Goal: Information Seeking & Learning: Learn about a topic

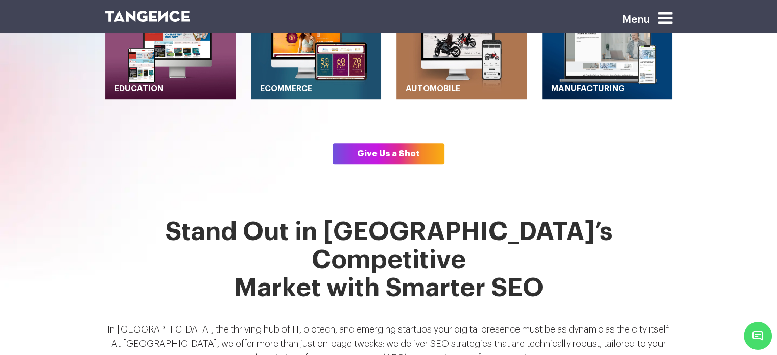
scroll to position [639, 0]
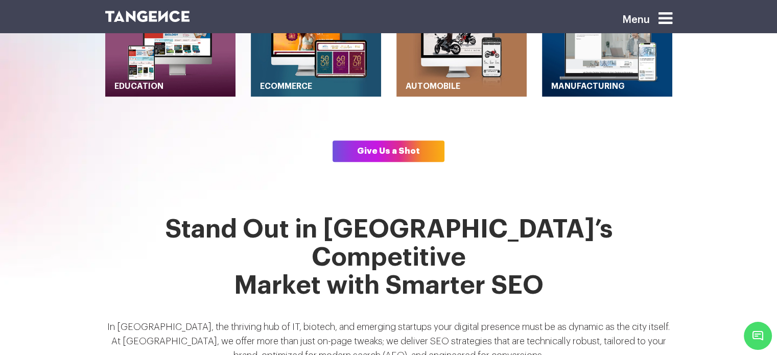
click at [645, 320] on p "In [GEOGRAPHIC_DATA], the thriving hub of IT, biotech, and emerging startups yo…" at bounding box center [388, 345] width 567 height 51
drag, startPoint x: 648, startPoint y: 278, endPoint x: 174, endPoint y: 297, distance: 473.8
click at [174, 320] on p "In Hyderabad, the thriving hub of IT, biotech, and emerging startups your digit…" at bounding box center [388, 345] width 567 height 51
click at [543, 320] on p "In Hyderabad, the thriving hub of IT, biotech, and emerging startups your digit…" at bounding box center [388, 345] width 567 height 51
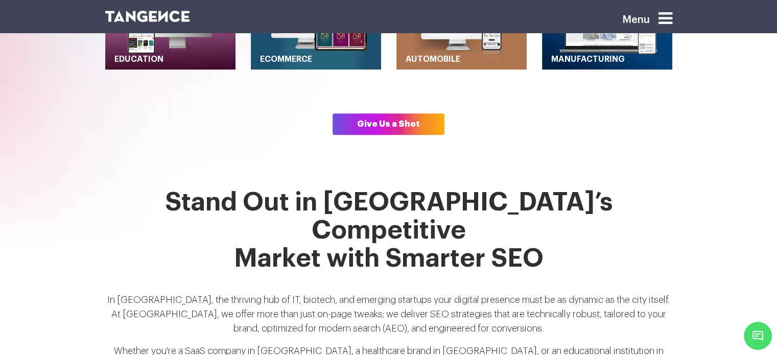
scroll to position [668, 0]
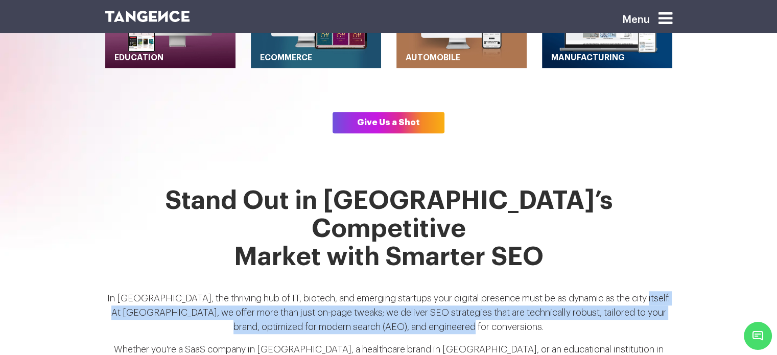
drag, startPoint x: 646, startPoint y: 248, endPoint x: 536, endPoint y: 277, distance: 113.7
click at [536, 291] on p "In Hyderabad, the thriving hub of IT, biotech, and emerging startups your digit…" at bounding box center [388, 316] width 567 height 51
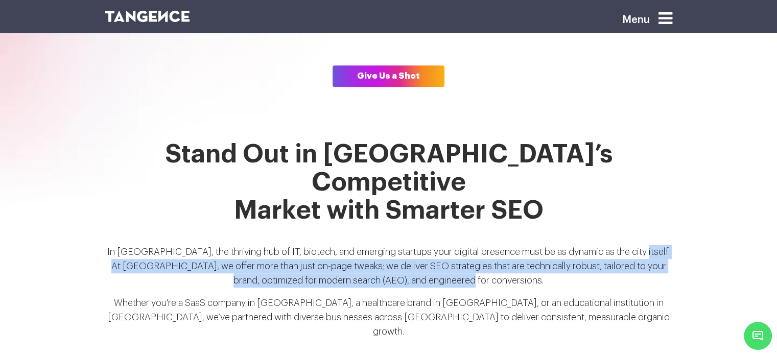
scroll to position [715, 0]
click at [375, 244] on p "In Hyderabad, the thriving hub of IT, biotech, and emerging startups your digit…" at bounding box center [388, 269] width 567 height 51
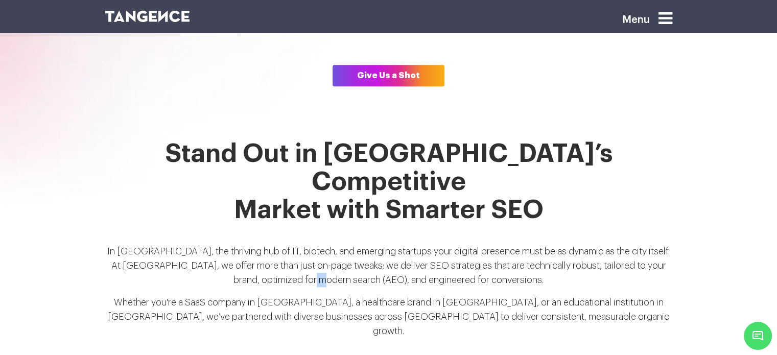
drag, startPoint x: 375, startPoint y: 230, endPoint x: 388, endPoint y: 232, distance: 13.0
click at [388, 244] on p "In Hyderabad, the thriving hub of IT, biotech, and emerging startups your digit…" at bounding box center [388, 269] width 567 height 51
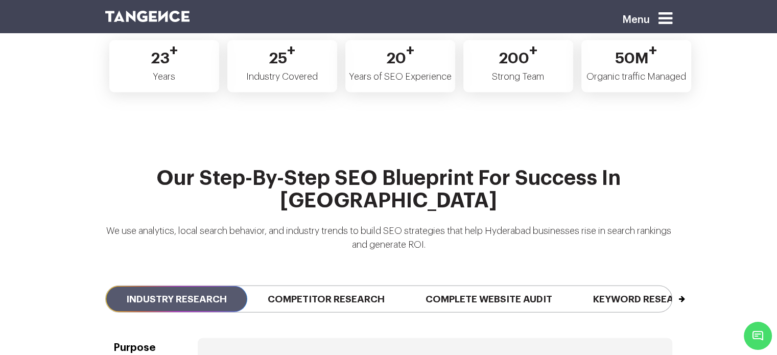
scroll to position [2292, 0]
click at [334, 286] on span "Competitor Research" at bounding box center [326, 299] width 158 height 26
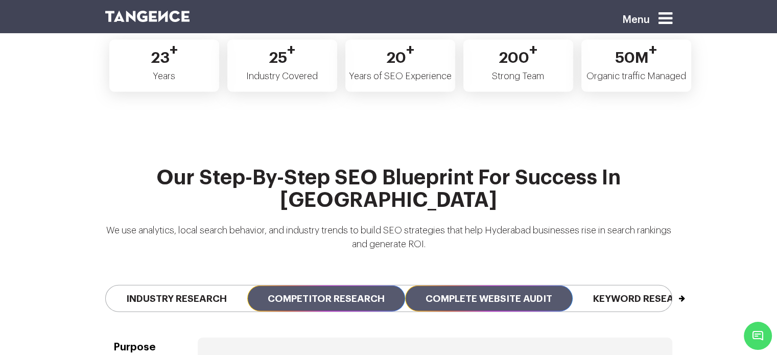
click at [442, 286] on span "Complete Website Audit" at bounding box center [489, 299] width 168 height 26
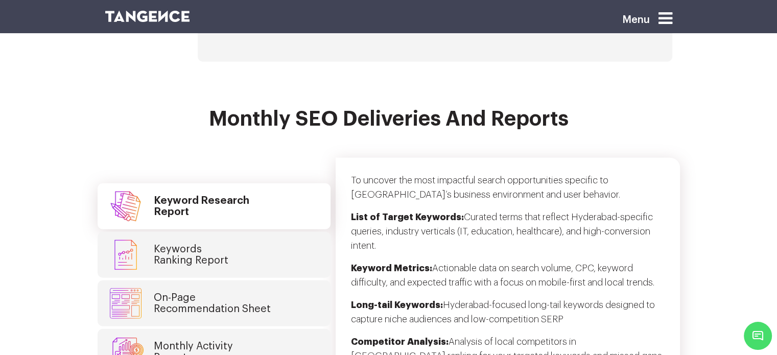
scroll to position [2660, 0]
click at [242, 232] on link "Keywords Ranking Report" at bounding box center [214, 255] width 233 height 46
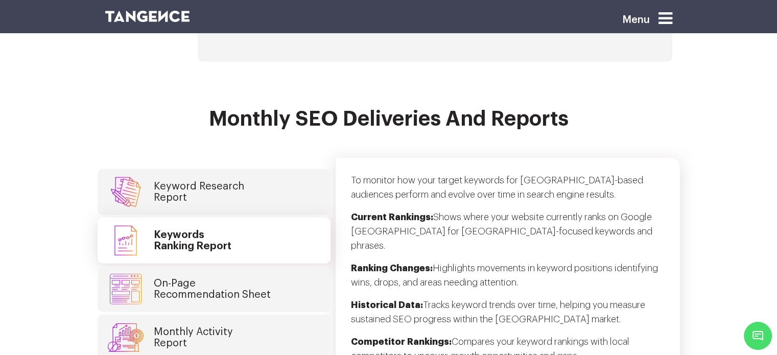
click at [289, 266] on link "On-Page Recommendation Sheet" at bounding box center [214, 289] width 233 height 46
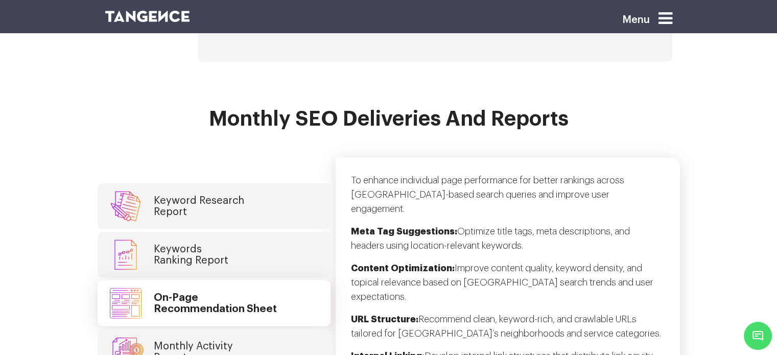
click at [276, 329] on link "Monthly Activity Report" at bounding box center [214, 352] width 233 height 46
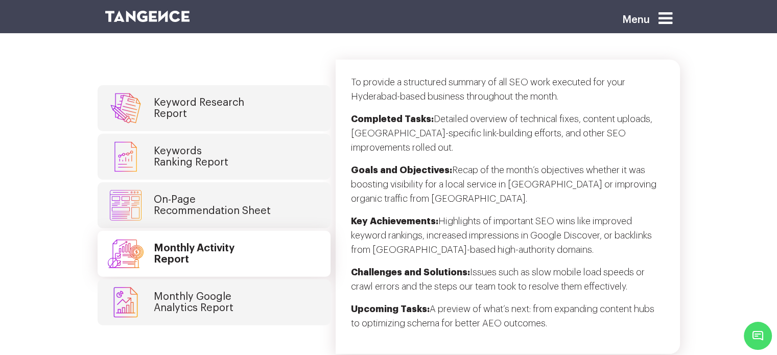
scroll to position [2759, 0]
click at [257, 278] on link "Monthly Google Analytics Report" at bounding box center [214, 301] width 233 height 46
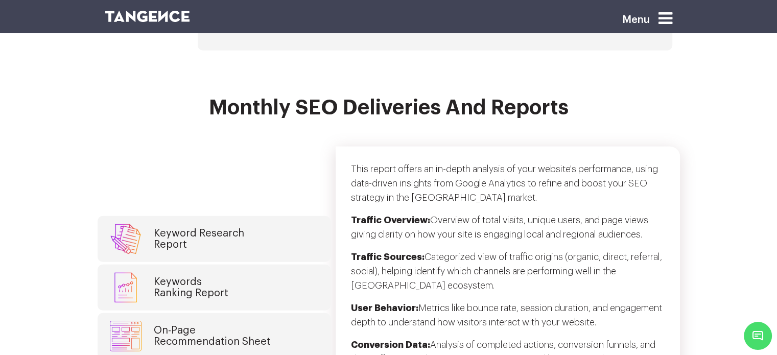
scroll to position [2668, 0]
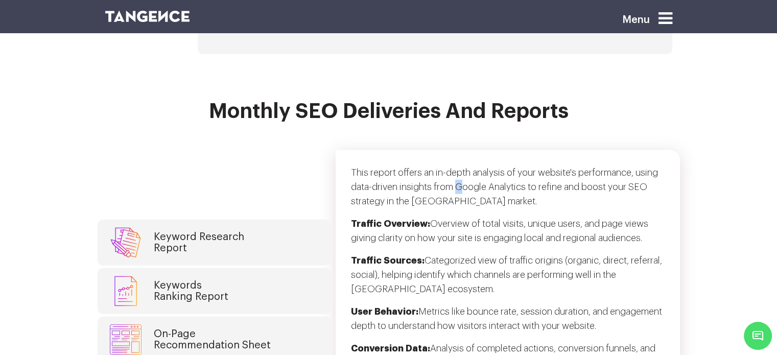
drag, startPoint x: 456, startPoint y: 96, endPoint x: 464, endPoint y: 96, distance: 7.7
click at [464, 165] on p "This report offers an in-depth analysis of your website's performance, using da…" at bounding box center [508, 190] width 314 height 51
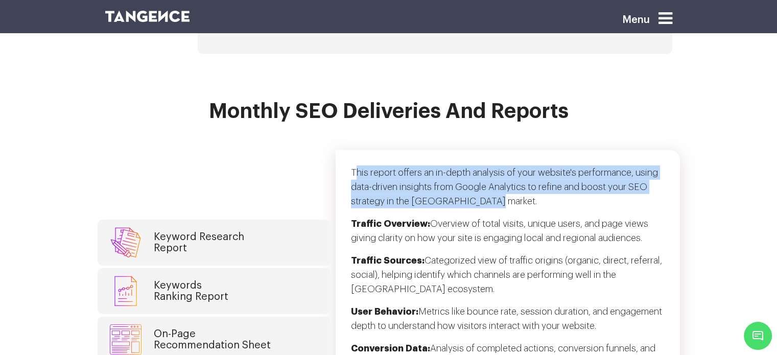
drag, startPoint x: 353, startPoint y: 77, endPoint x: 495, endPoint y: 114, distance: 146.8
click at [495, 165] on p "This report offers an in-depth analysis of your website's performance, using da…" at bounding box center [508, 190] width 314 height 51
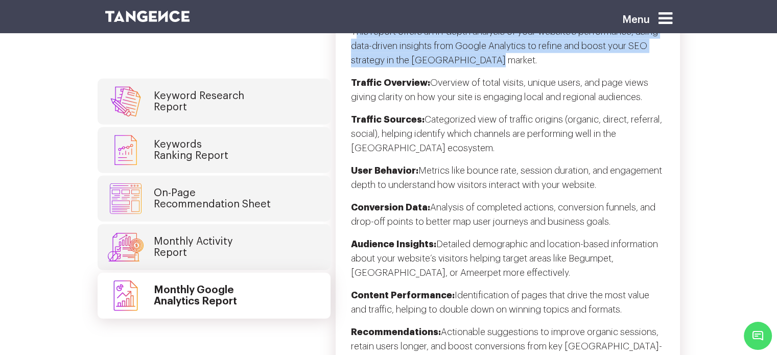
scroll to position [2808, 0]
click at [217, 236] on h4 "Monthly Activity Report" at bounding box center [193, 247] width 79 height 22
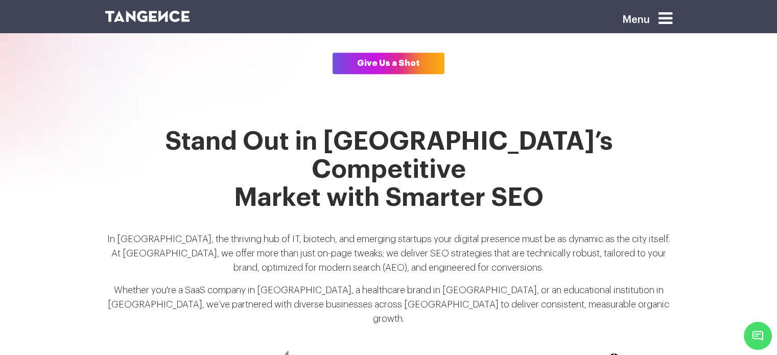
scroll to position [727, 0]
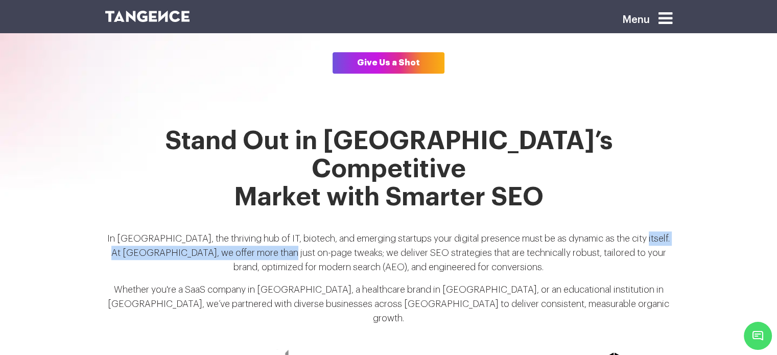
drag, startPoint x: 648, startPoint y: 187, endPoint x: 319, endPoint y: 200, distance: 328.7
click at [319, 231] on p "In Hyderabad, the thriving hub of IT, biotech, and emerging startups your digit…" at bounding box center [388, 256] width 567 height 51
copy p "At Tangence, we offer more than just on-page twe"
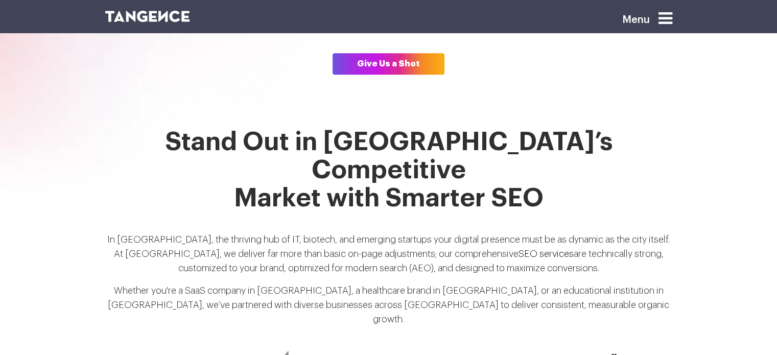
scroll to position [727, 0]
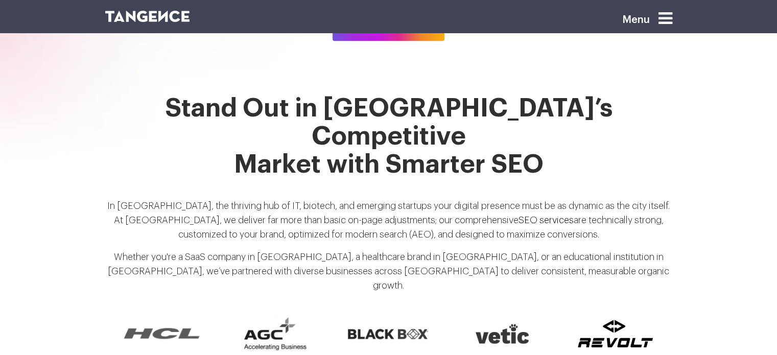
scroll to position [765, 0]
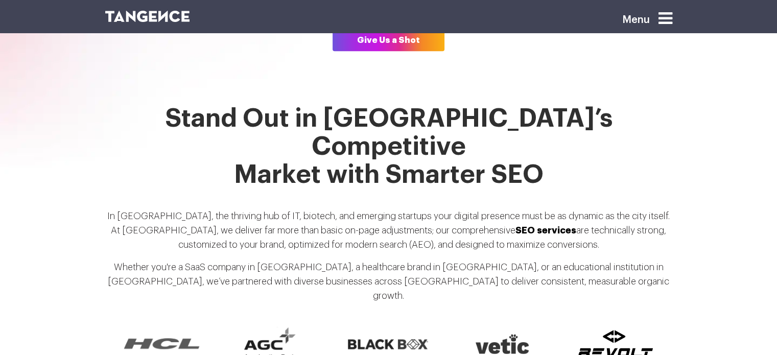
scroll to position [753, 0]
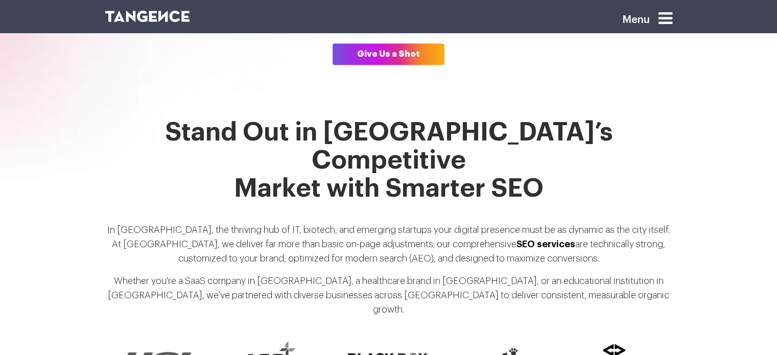
scroll to position [768, 0]
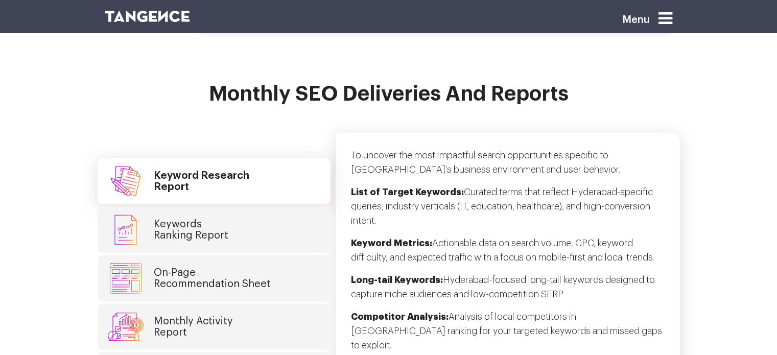
scroll to position [2686, 0]
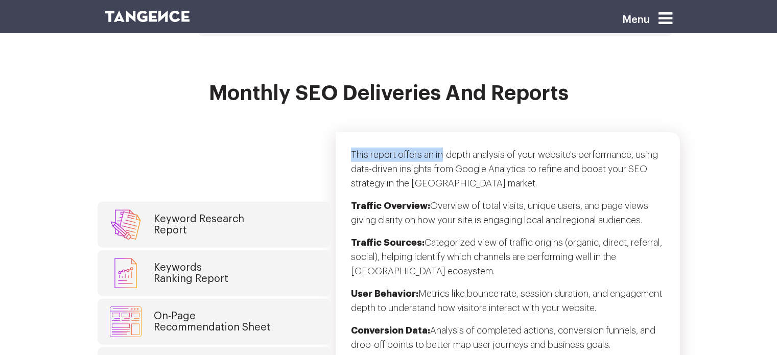
drag, startPoint x: 353, startPoint y: 62, endPoint x: 443, endPoint y: 65, distance: 90.5
click at [443, 148] on p "This report offers an in-depth analysis of your website's performance, using da…" at bounding box center [508, 173] width 314 height 51
copy p "This report offers an in"
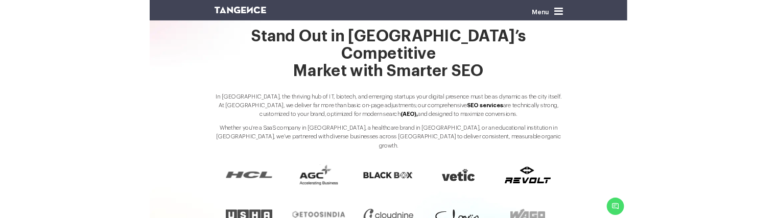
scroll to position [808, 0]
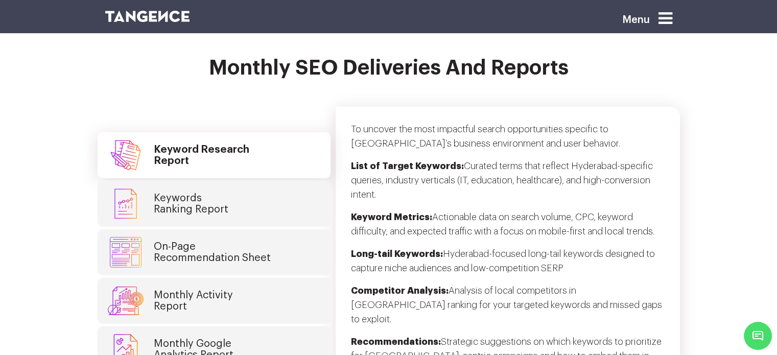
scroll to position [2718, 0]
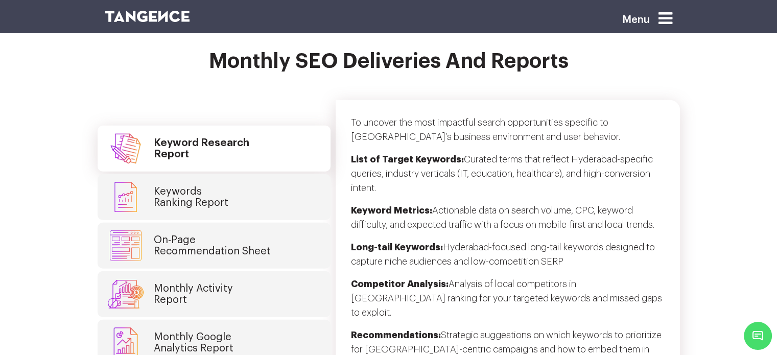
click at [269, 218] on link "Monthly Google Analytics Report" at bounding box center [214, 343] width 233 height 46
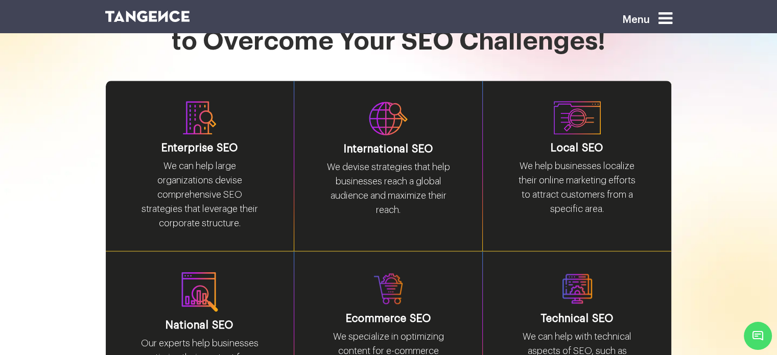
scroll to position [1343, 0]
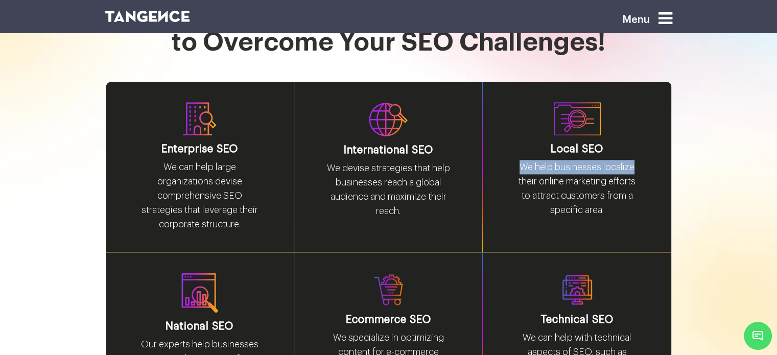
drag, startPoint x: 521, startPoint y: 105, endPoint x: 635, endPoint y: 106, distance: 113.9
click at [635, 160] on p "We help businesses localize their online marketing efforts to attract customers…" at bounding box center [576, 192] width 127 height 65
copy p "We help businesses localize"
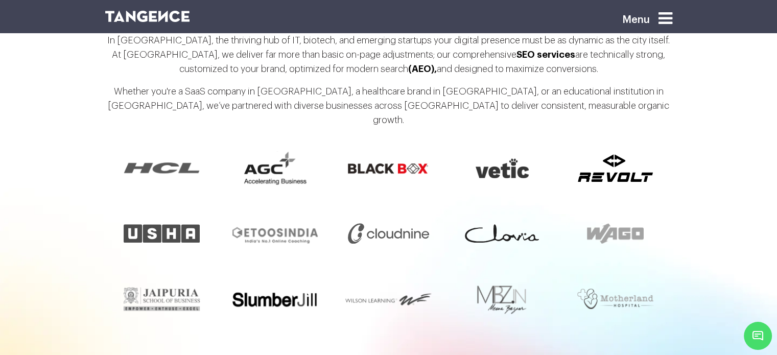
scroll to position [932, 0]
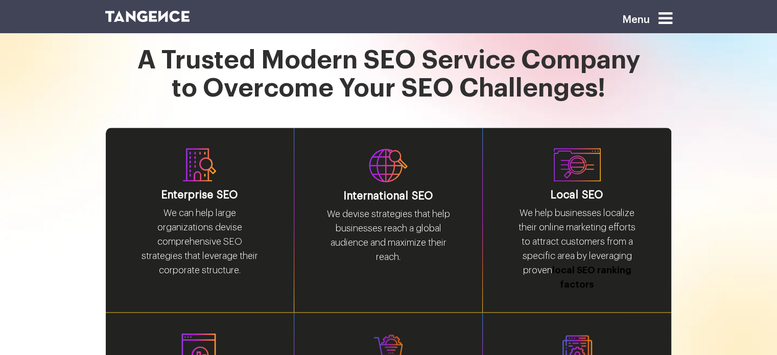
scroll to position [1295, 0]
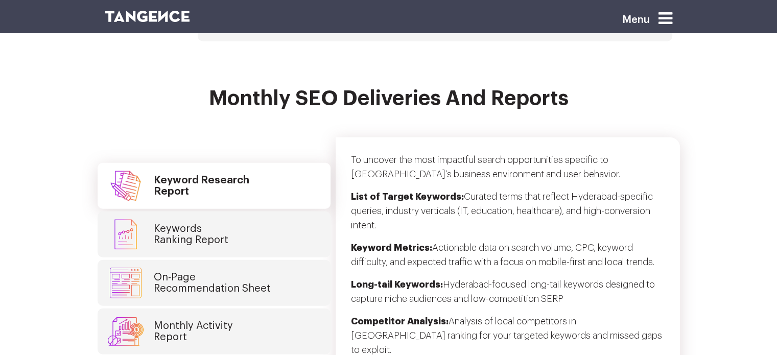
scroll to position [2695, 0]
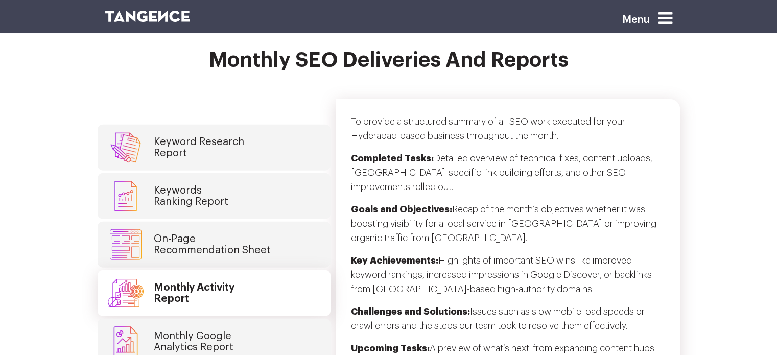
scroll to position [2734, 0]
drag, startPoint x: 431, startPoint y: 260, endPoint x: 521, endPoint y: 256, distance: 90.5
click at [521, 256] on section "Monthly SEO Deliveries and Reports Keyword Research Report Keywords Ranking Rep…" at bounding box center [388, 221] width 777 height 344
copy p "A preview of what’s next: from expanding content hubs to optimizing schema for …"
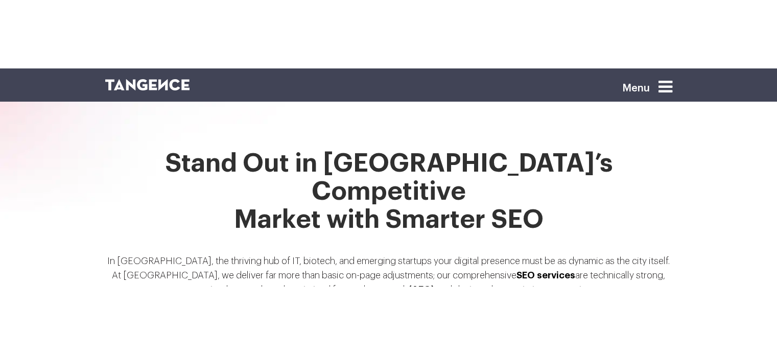
scroll to position [774, 0]
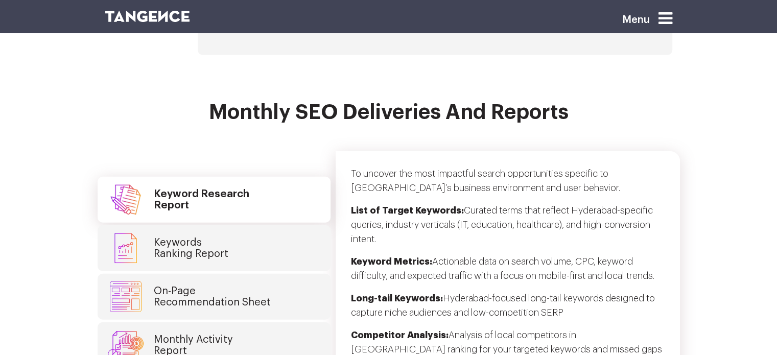
scroll to position [2679, 0]
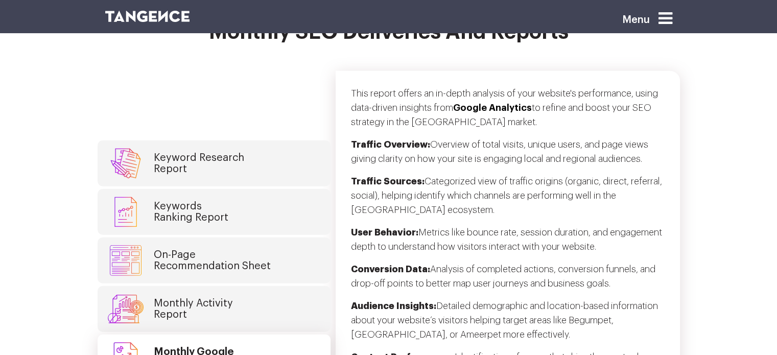
scroll to position [2786, 0]
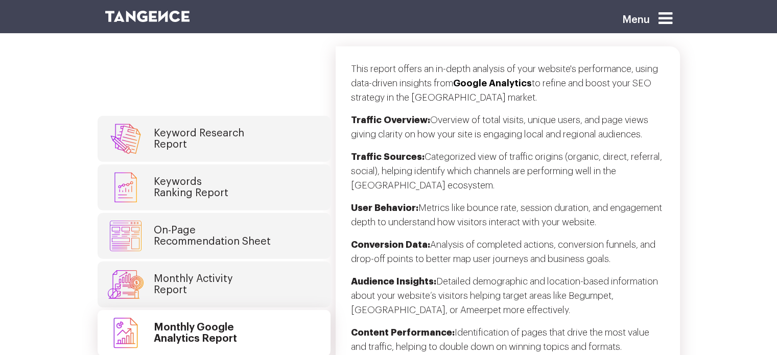
click at [194, 273] on h4 "Monthly Activity Report" at bounding box center [193, 284] width 79 height 22
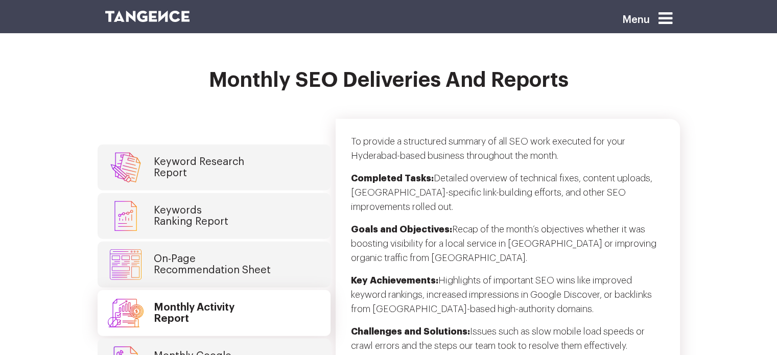
scroll to position [2706, 0]
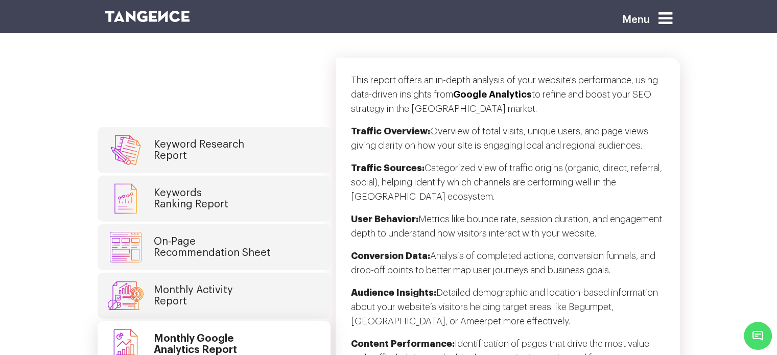
scroll to position [2775, 0]
click at [262, 272] on link "Monthly Activity Report" at bounding box center [214, 295] width 233 height 46
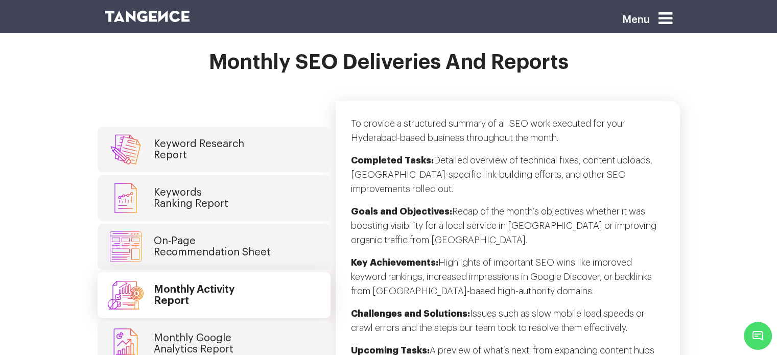
scroll to position [2756, 0]
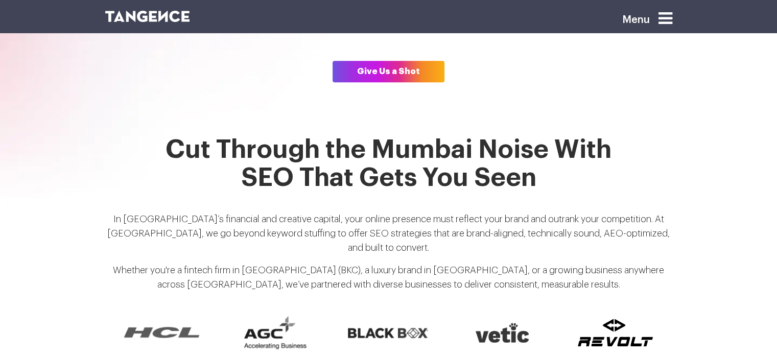
scroll to position [744, 0]
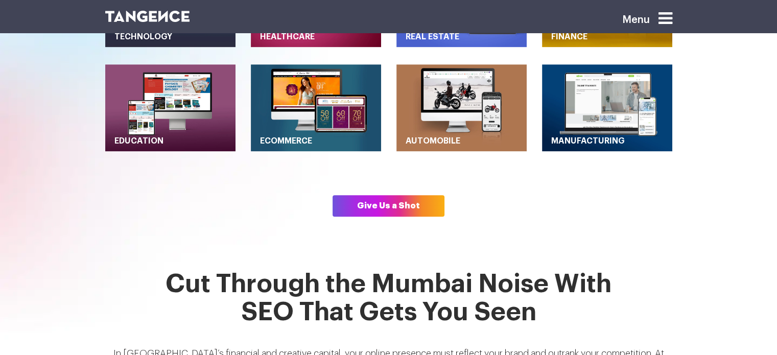
scroll to position [584, 0]
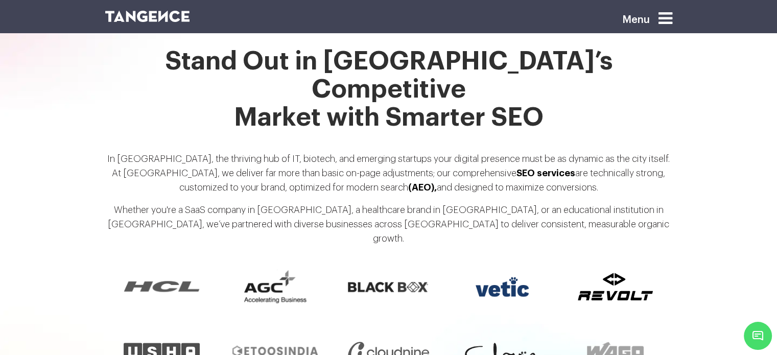
scroll to position [807, 0]
drag, startPoint x: 521, startPoint y: 125, endPoint x: 598, endPoint y: 126, distance: 77.1
click at [598, 152] on p "In Hyderabad, the thriving hub of IT, biotech, and emerging startups your digit…" at bounding box center [388, 177] width 567 height 51
copy p "re technically stron"
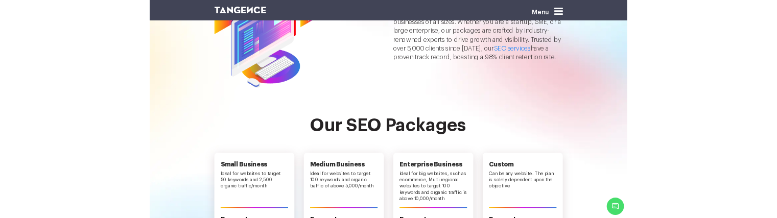
scroll to position [103, 0]
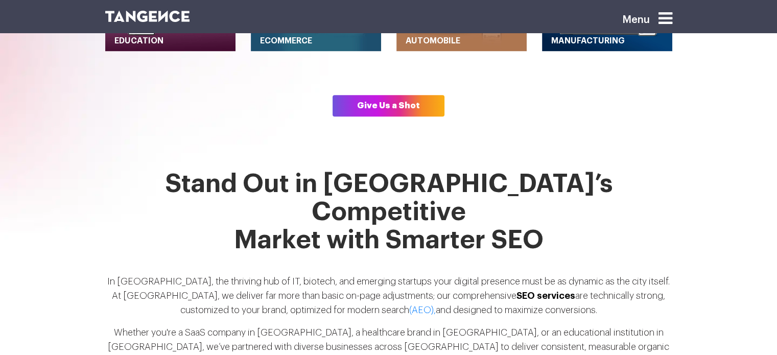
scroll to position [686, 0]
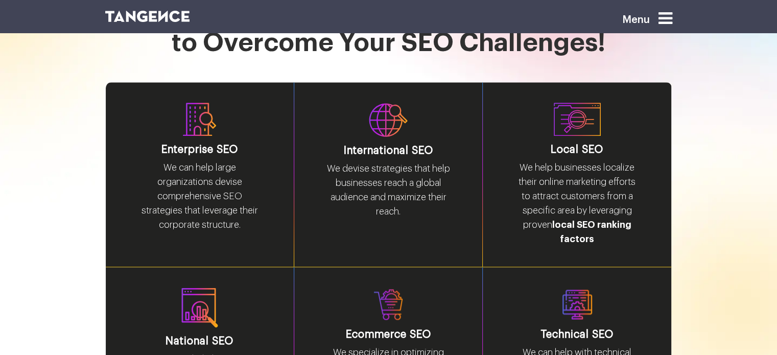
scroll to position [1337, 0]
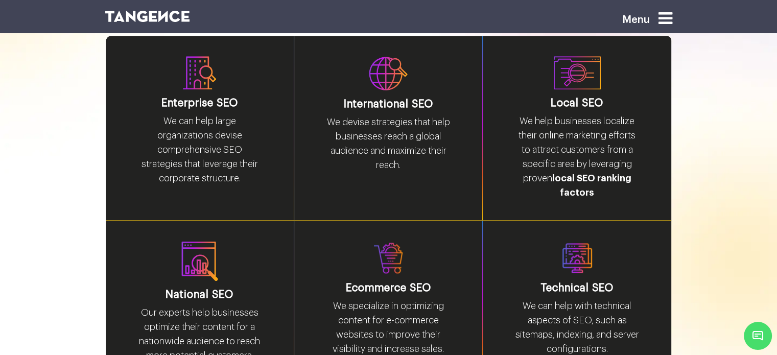
scroll to position [1385, 0]
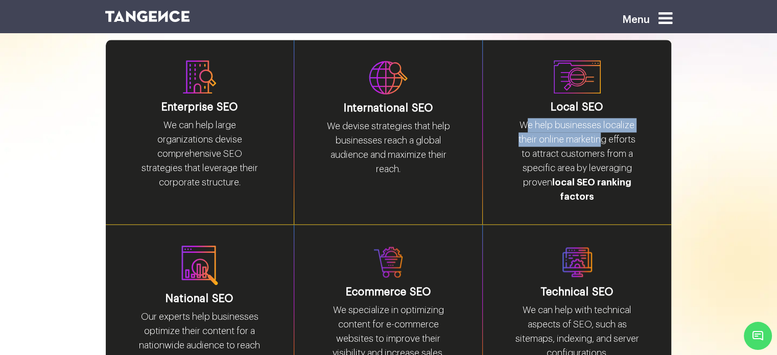
drag, startPoint x: 528, startPoint y: 66, endPoint x: 604, endPoint y: 73, distance: 76.9
click at [604, 118] on p "We help businesses localize their online marketing efforts to attract customers…" at bounding box center [576, 165] width 127 height 94
copy p "e help businesses localize their online marketin"
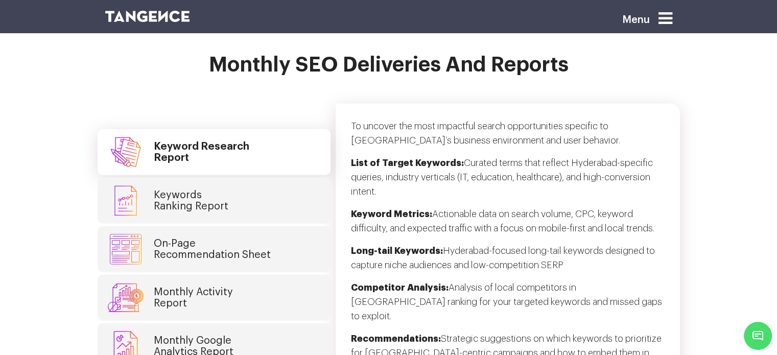
scroll to position [2732, 0]
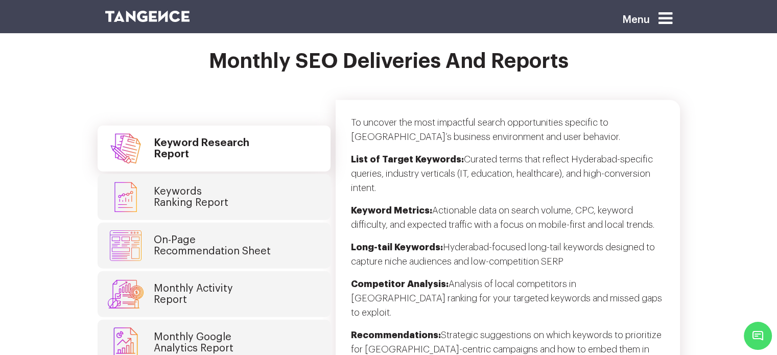
click at [214, 331] on h4 "Monthly Google Analytics Report" at bounding box center [194, 342] width 80 height 22
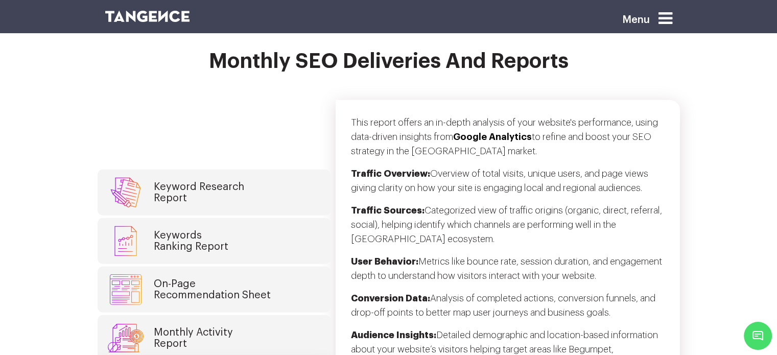
scroll to position [2599, 0]
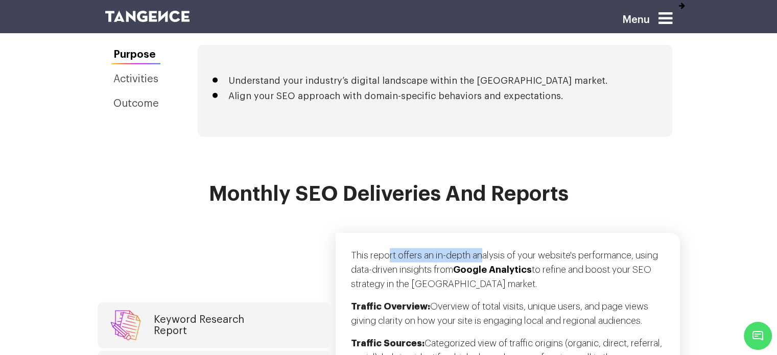
drag, startPoint x: 387, startPoint y: 163, endPoint x: 483, endPoint y: 168, distance: 96.1
click at [483, 248] on p "This report offers an in-depth analysis of your website's performance, using da…" at bounding box center [508, 273] width 314 height 51
copy p "rt offers an in-depth an"
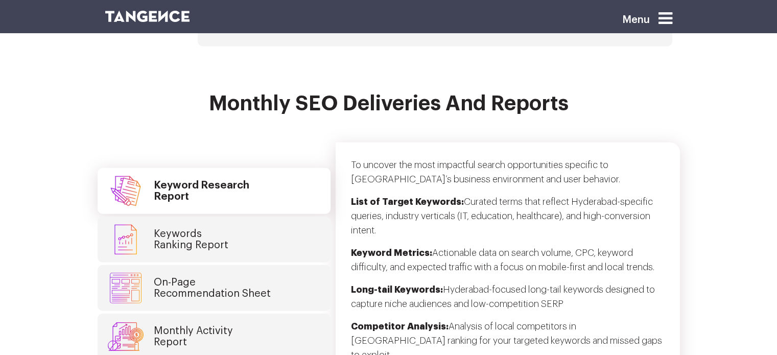
scroll to position [2691, 0]
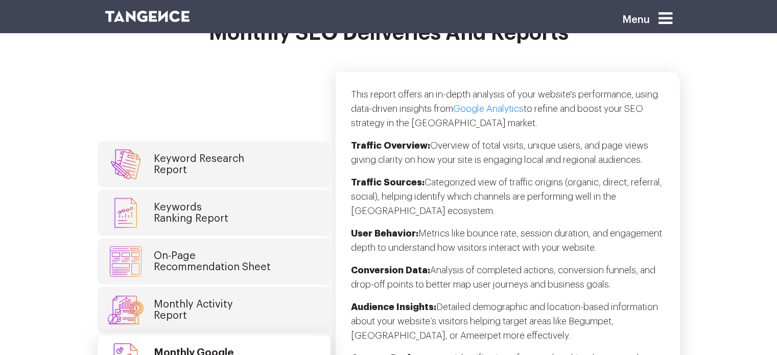
scroll to position [2761, 0]
click at [240, 287] on link "Monthly Activity Report" at bounding box center [214, 310] width 233 height 46
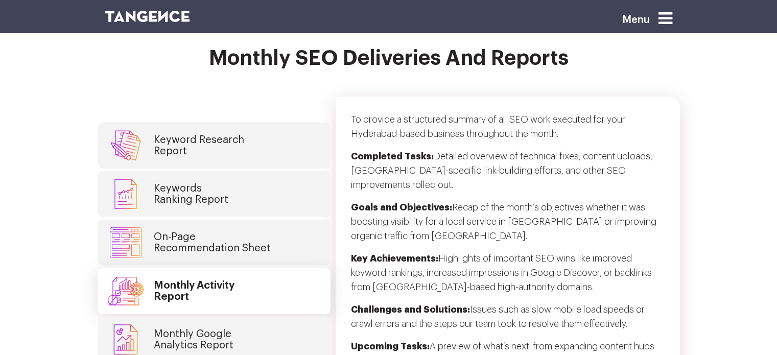
scroll to position [2752, 0]
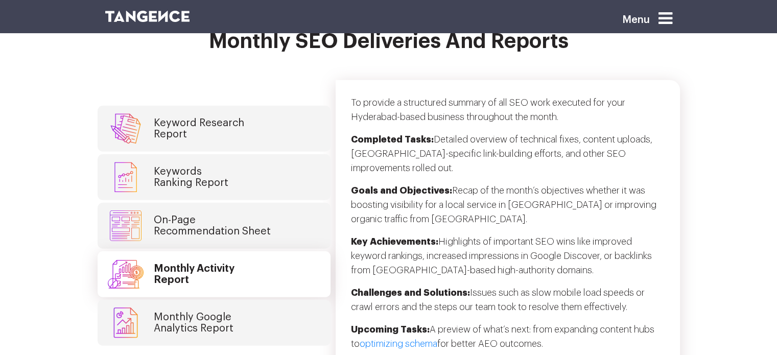
click at [255, 300] on link "Monthly Google Analytics Report" at bounding box center [214, 323] width 233 height 46
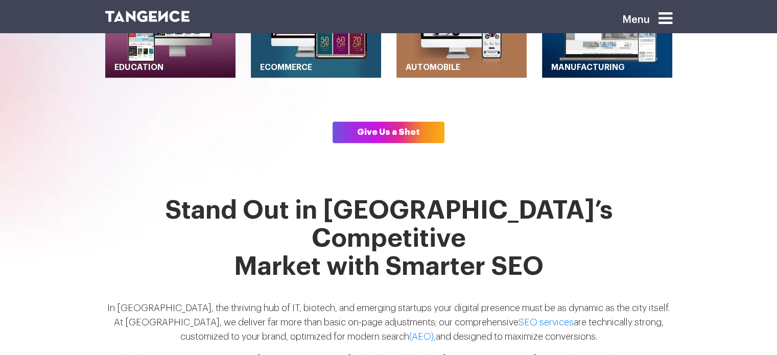
scroll to position [656, 0]
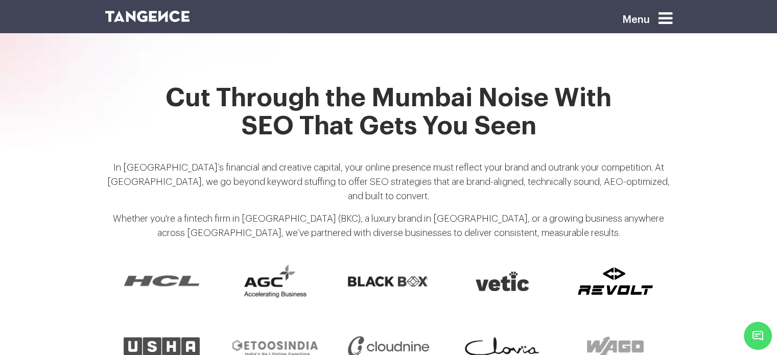
scroll to position [768, 0]
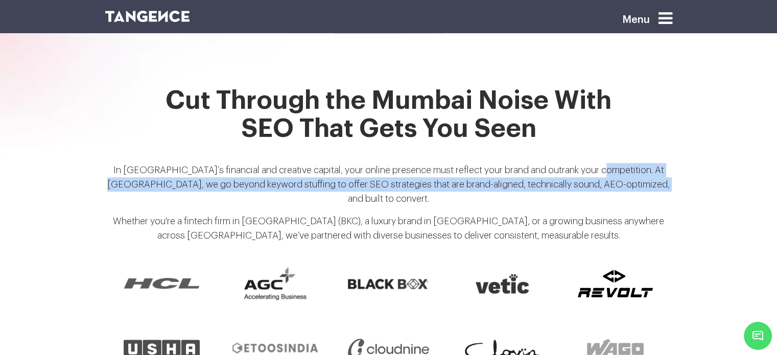
drag, startPoint x: 585, startPoint y: 149, endPoint x: 652, endPoint y: 164, distance: 68.1
click at [652, 164] on p "In [GEOGRAPHIC_DATA]’s financial and creative capital, your online presence mus…" at bounding box center [388, 188] width 567 height 51
click at [507, 163] on p "In [GEOGRAPHIC_DATA]’s financial and creative capital, your online presence mus…" at bounding box center [388, 188] width 567 height 51
drag, startPoint x: 588, startPoint y: 150, endPoint x: 658, endPoint y: 165, distance: 71.1
click at [658, 165] on p "In [GEOGRAPHIC_DATA]’s financial and creative capital, your online presence mus…" at bounding box center [388, 188] width 567 height 51
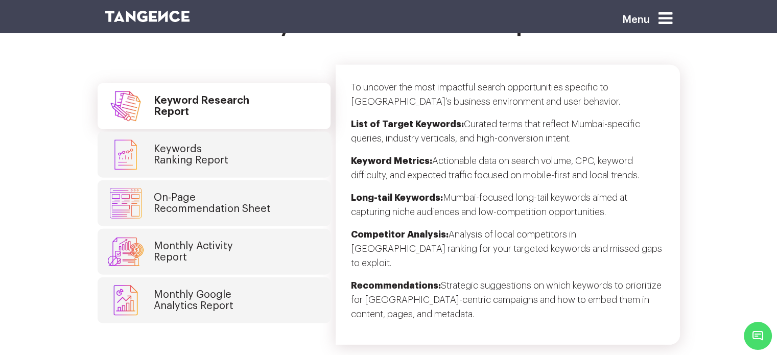
scroll to position [2702, 0]
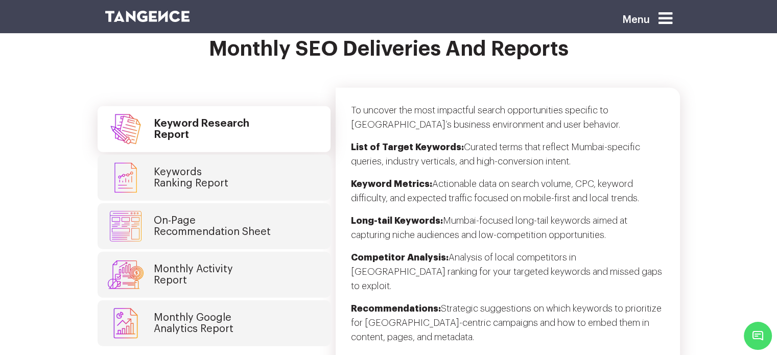
click at [200, 312] on h4 "Monthly Google Analytics Report" at bounding box center [194, 323] width 80 height 22
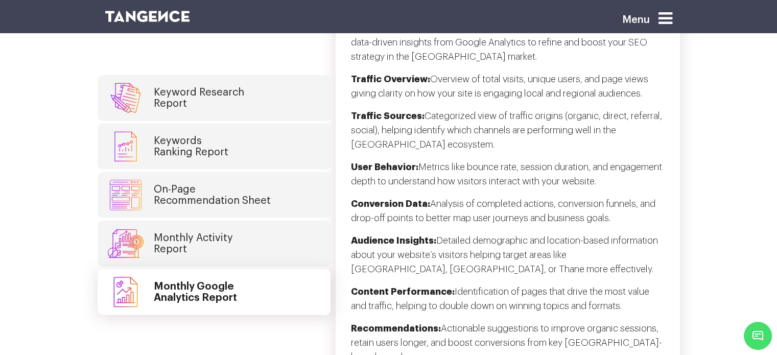
scroll to position [2784, 0]
click at [244, 221] on link "Monthly Activity Report" at bounding box center [214, 244] width 233 height 46
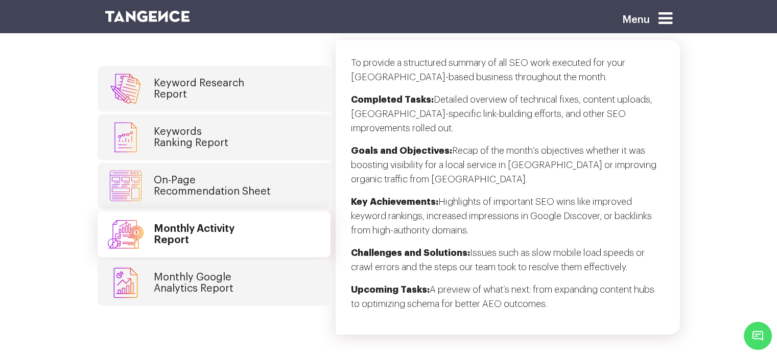
scroll to position [2749, 0]
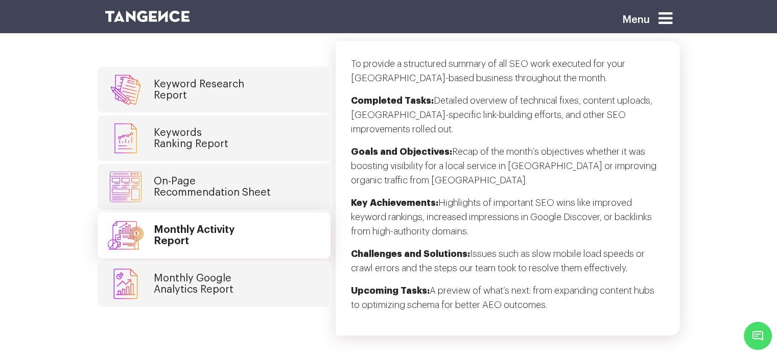
click at [249, 261] on link "Monthly Google Analytics Report" at bounding box center [214, 284] width 233 height 46
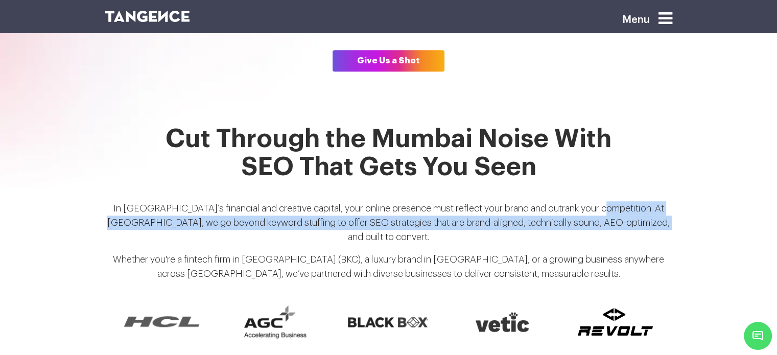
scroll to position [730, 0]
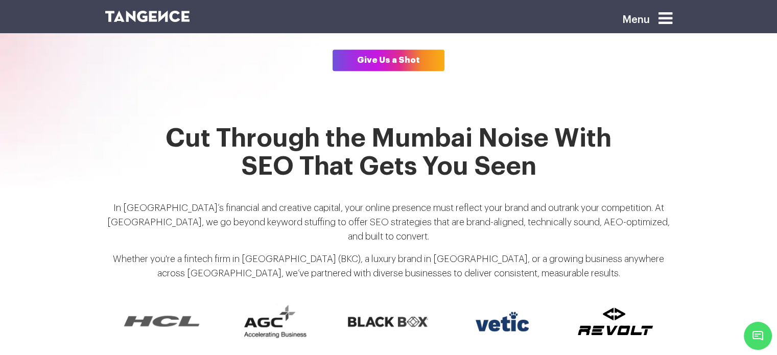
click at [467, 292] on div at bounding box center [501, 321] width 113 height 65
drag, startPoint x: 213, startPoint y: 186, endPoint x: 262, endPoint y: 187, distance: 49.0
click at [262, 201] on p "In India’s financial and creative capital, your online presence must reflect yo…" at bounding box center [388, 226] width 567 height 51
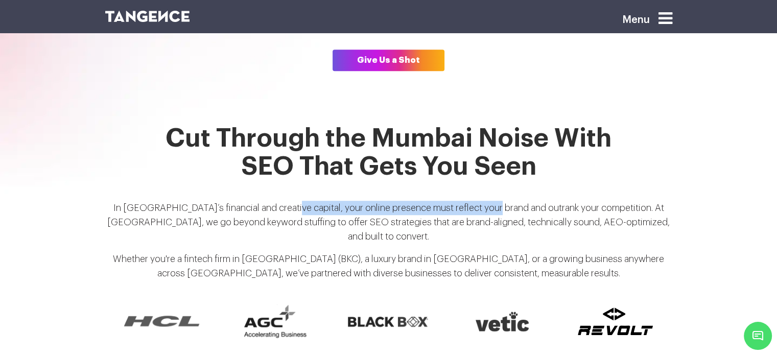
drag, startPoint x: 271, startPoint y: 187, endPoint x: 482, endPoint y: 181, distance: 211.0
click at [482, 201] on p "In India’s financial and creative capital, your online presence must reflect yo…" at bounding box center [388, 226] width 567 height 51
copy p "your online presence must reflect your brand and o"
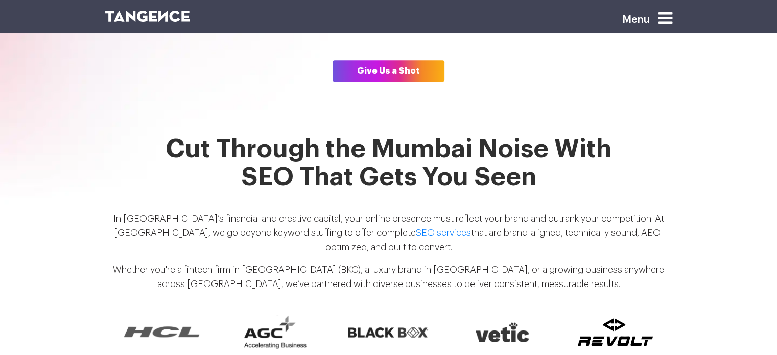
scroll to position [730, 0]
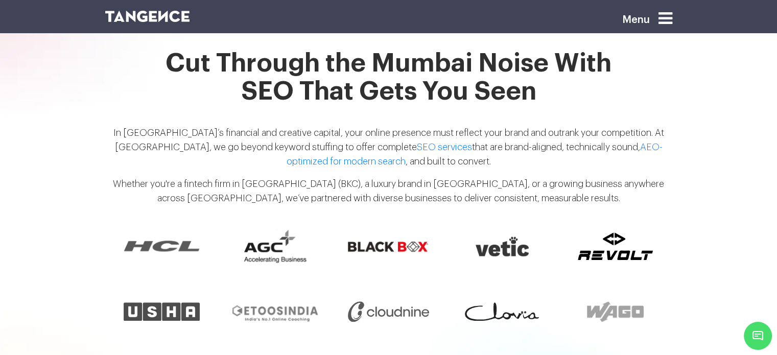
scroll to position [805, 0]
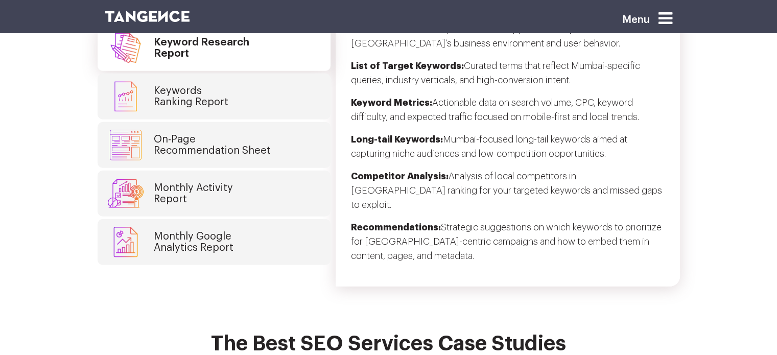
scroll to position [2737, 0]
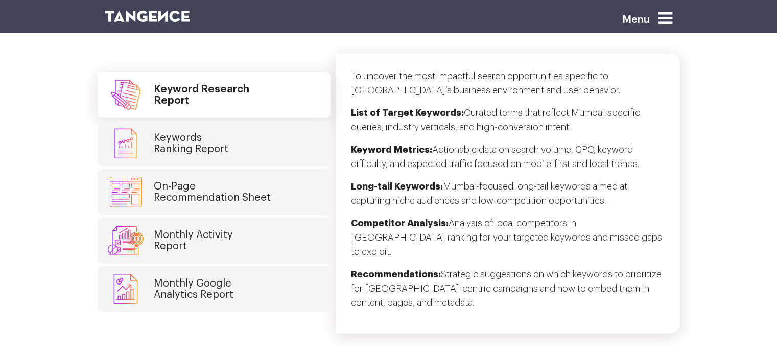
click at [228, 266] on link "Monthly Google Analytics Report" at bounding box center [214, 289] width 233 height 46
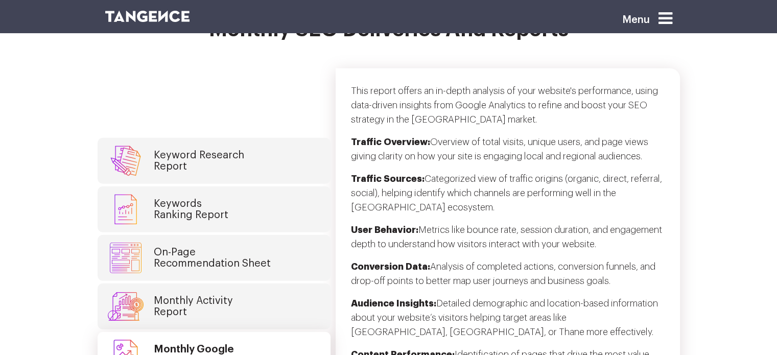
scroll to position [2721, 0]
click at [271, 284] on link "Monthly Activity Report" at bounding box center [214, 307] width 233 height 46
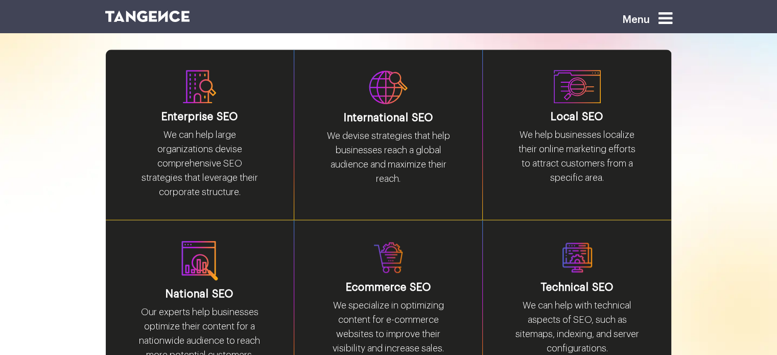
scroll to position [1280, 0]
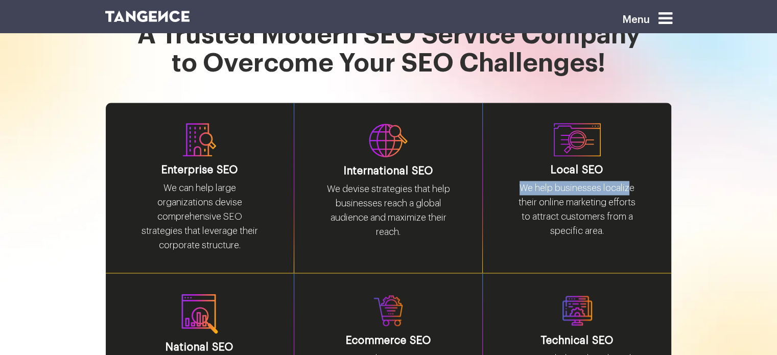
drag, startPoint x: 522, startPoint y: 172, endPoint x: 628, endPoint y: 171, distance: 106.2
click at [628, 181] on p "We help businesses localize their online marketing efforts to attract customers…" at bounding box center [576, 213] width 127 height 65
copy p "We help businesses localiz"
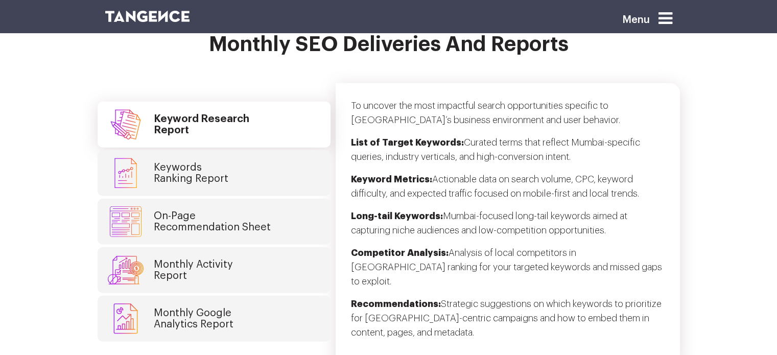
scroll to position [2664, 0]
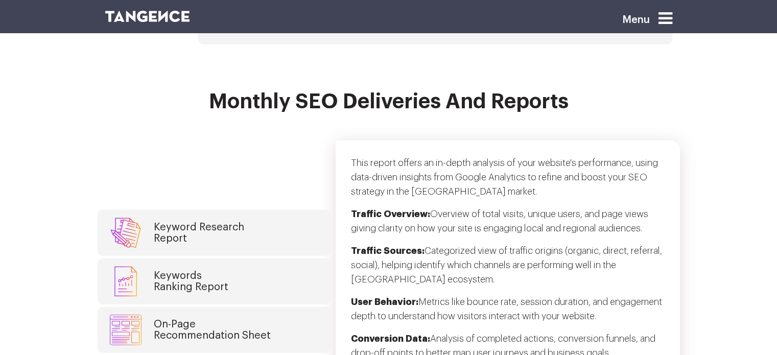
scroll to position [2699, 0]
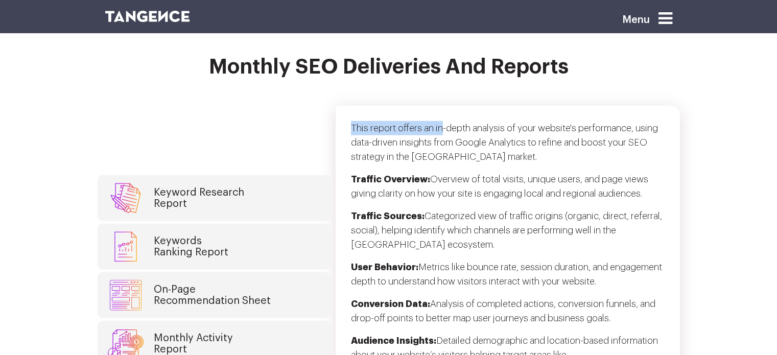
drag, startPoint x: 350, startPoint y: 61, endPoint x: 440, endPoint y: 60, distance: 90.4
click at [440, 106] on div "This report offers an in-depth analysis of your website's performance, using da…" at bounding box center [508, 297] width 344 height 382
copy p "This report offers an in"
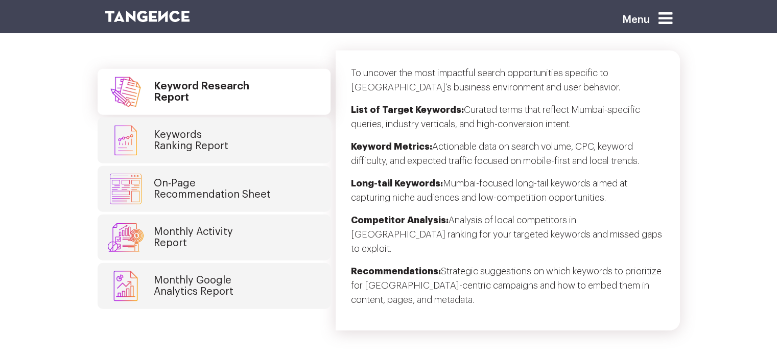
scroll to position [2768, 0]
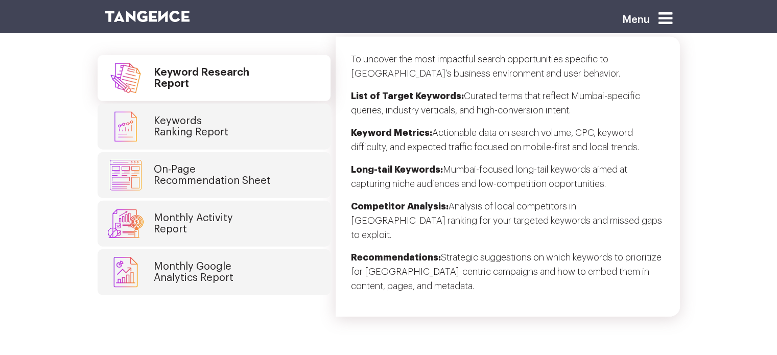
click at [247, 201] on link "Monthly Activity Report" at bounding box center [214, 224] width 233 height 46
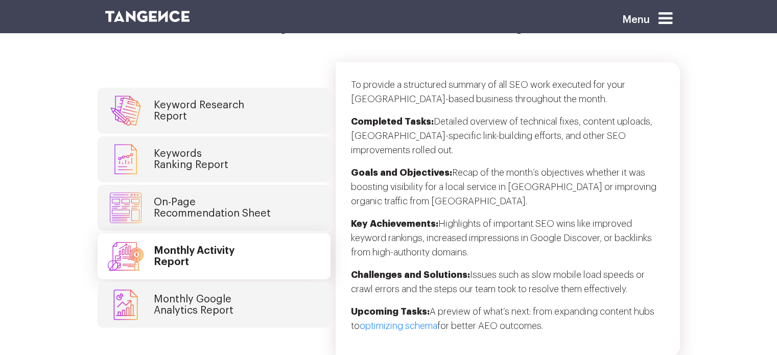
scroll to position [2743, 0]
click at [223, 281] on link "Monthly Google Analytics Report" at bounding box center [214, 304] width 233 height 46
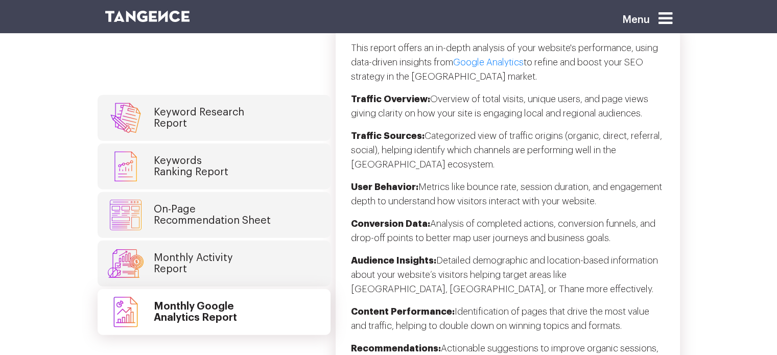
scroll to position [2781, 0]
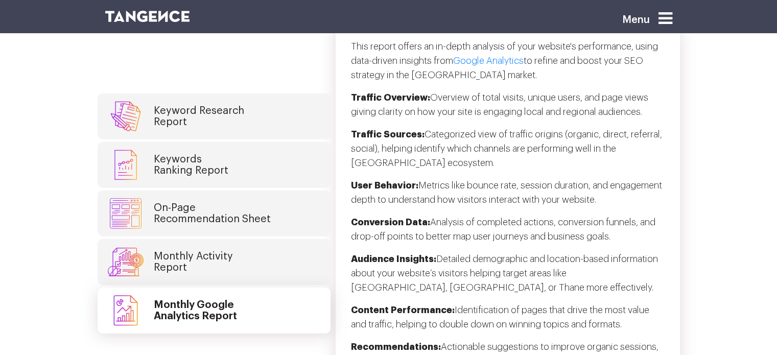
click at [221, 251] on h4 "Monthly Activity Report" at bounding box center [193, 262] width 79 height 22
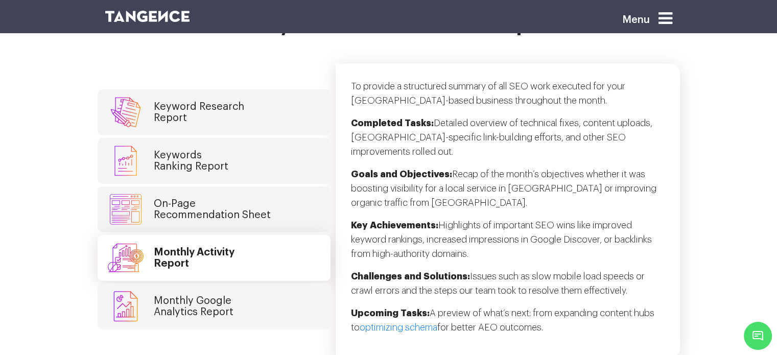
scroll to position [2741, 0]
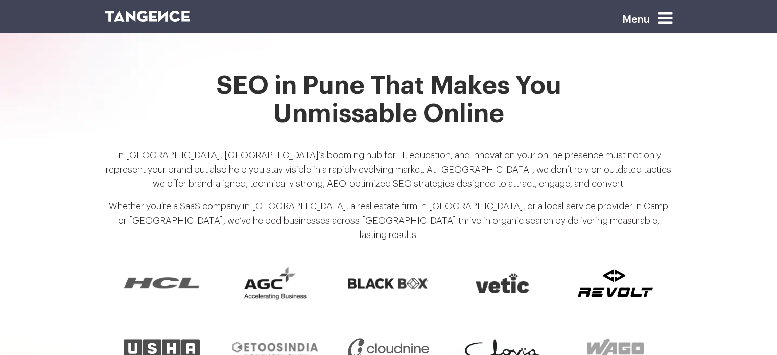
scroll to position [778, 0]
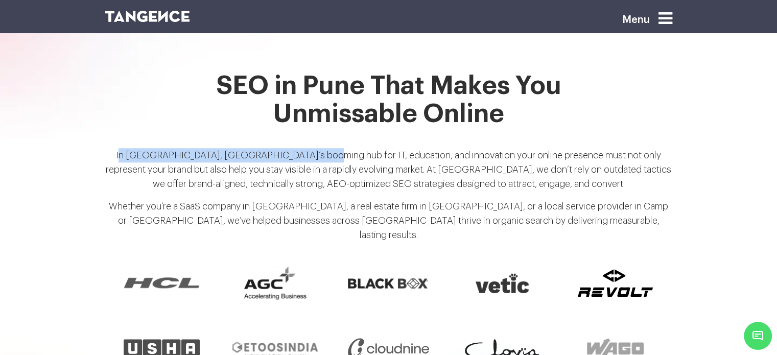
drag, startPoint x: 110, startPoint y: 137, endPoint x: 294, endPoint y: 134, distance: 183.9
click at [294, 148] on p "In Pune, Maharashtra’s booming hub for IT, education, and innovation your onlin…" at bounding box center [388, 173] width 567 height 51
copy p "n Pune, Maharashtra’s booming hub for IT, ed"
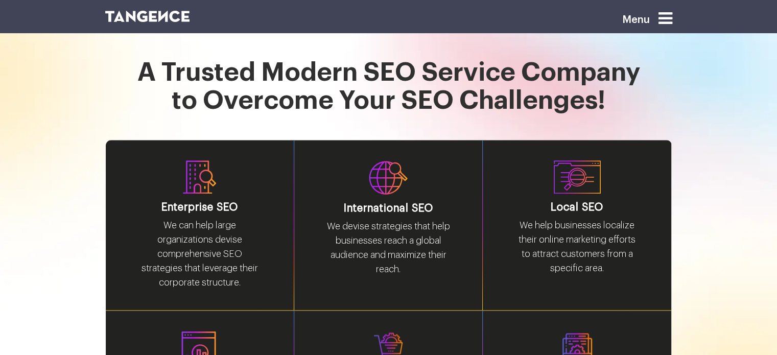
scroll to position [1252, 0]
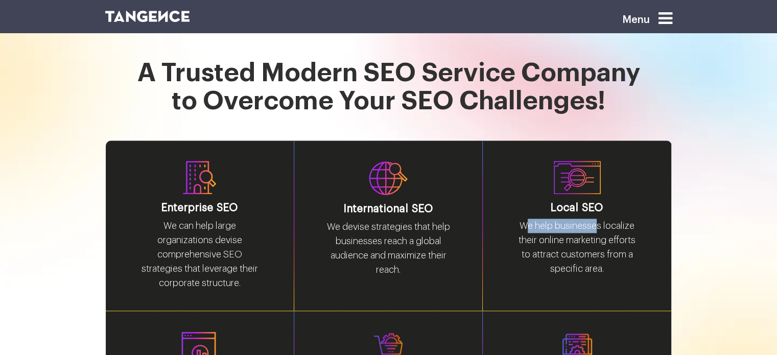
drag, startPoint x: 524, startPoint y: 196, endPoint x: 599, endPoint y: 198, distance: 74.6
click at [599, 219] on p "We help businesses localize their online marketing efforts to attract customers…" at bounding box center [576, 251] width 127 height 65
copy p "e help businesse"
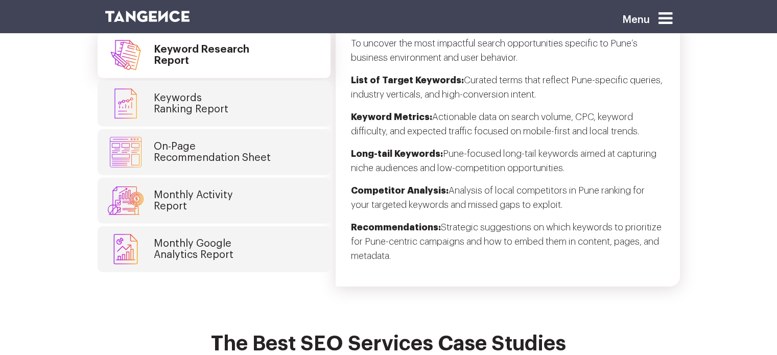
scroll to position [2714, 0]
click at [243, 227] on link "Monthly Google Analytics Report" at bounding box center [214, 250] width 233 height 46
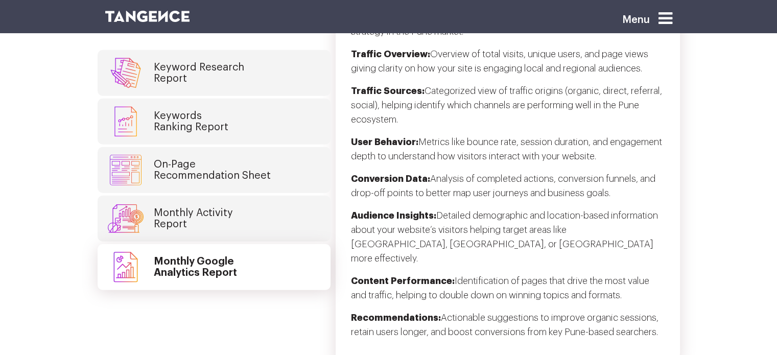
scroll to position [2636, 0]
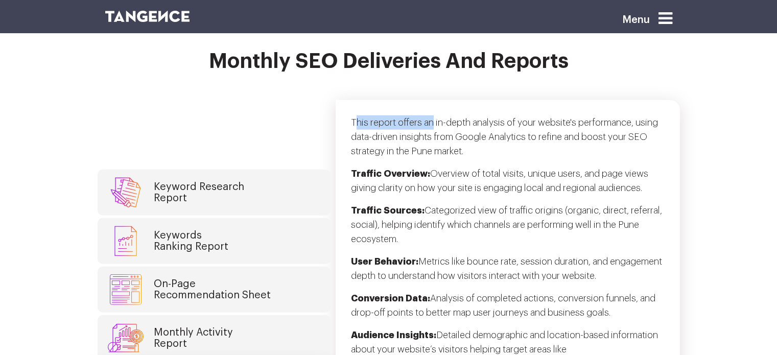
drag, startPoint x: 353, startPoint y: 87, endPoint x: 433, endPoint y: 93, distance: 79.9
click at [433, 115] on p "This report offers an in-depth analysis of your website's performance, using da…" at bounding box center [508, 140] width 314 height 51
copy p "his report offers an"
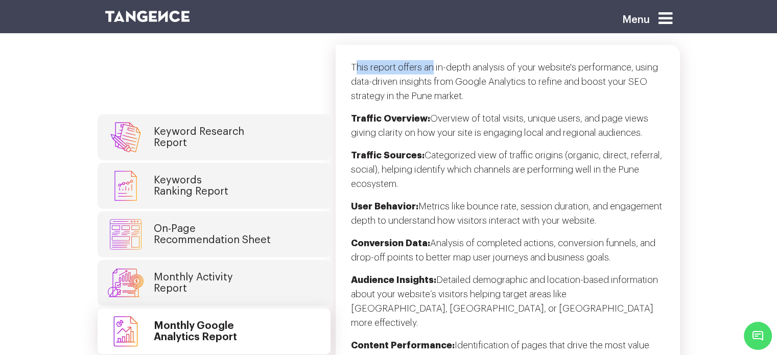
scroll to position [2690, 0]
click at [261, 261] on link "Monthly Activity Report" at bounding box center [214, 284] width 233 height 46
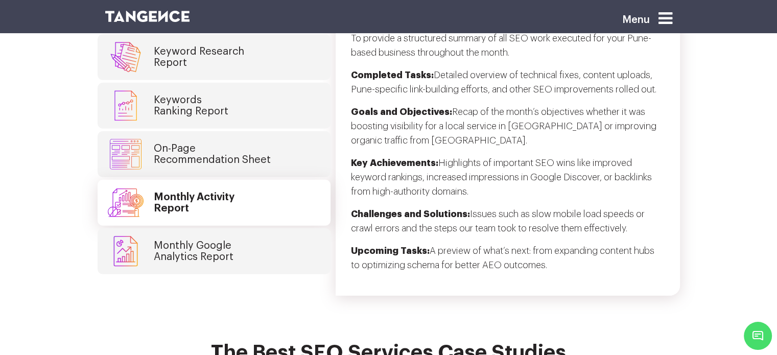
scroll to position [2721, 0]
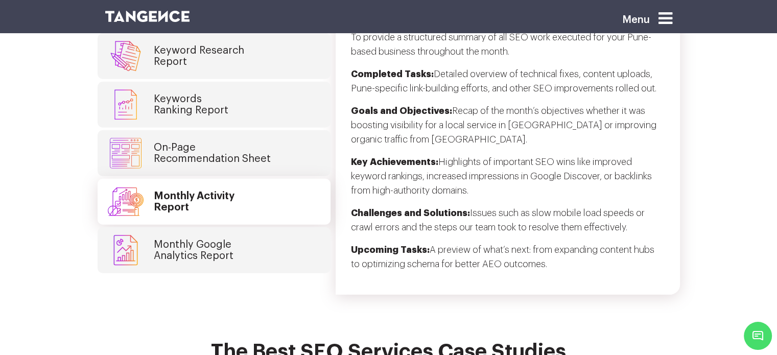
drag, startPoint x: 438, startPoint y: 222, endPoint x: 525, endPoint y: 218, distance: 86.4
click at [525, 218] on section "Monthly SEO Deliveries and Reports Keyword Research Report Keywords Ranking Rep…" at bounding box center [388, 130] width 777 height 330
drag, startPoint x: 441, startPoint y: 219, endPoint x: 527, endPoint y: 220, distance: 85.3
click at [527, 220] on section "Monthly SEO Deliveries and Reports Keyword Research Report Keywords Ranking Rep…" at bounding box center [388, 130] width 777 height 330
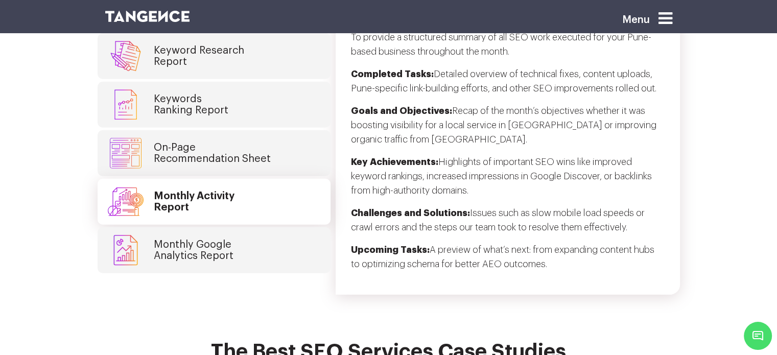
copy p "review of what’s next: from expanding content hubs to optimizing schema for bet…"
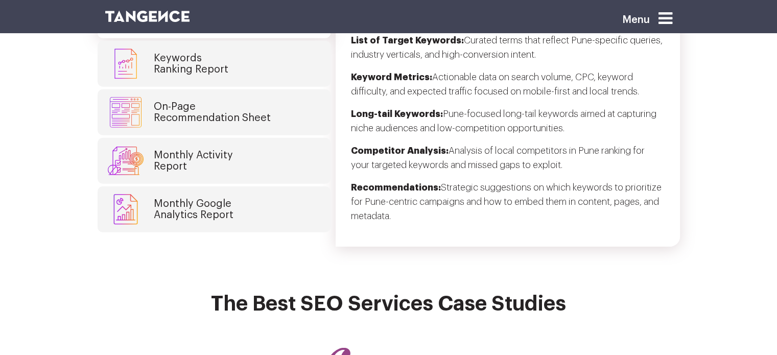
scroll to position [2756, 0]
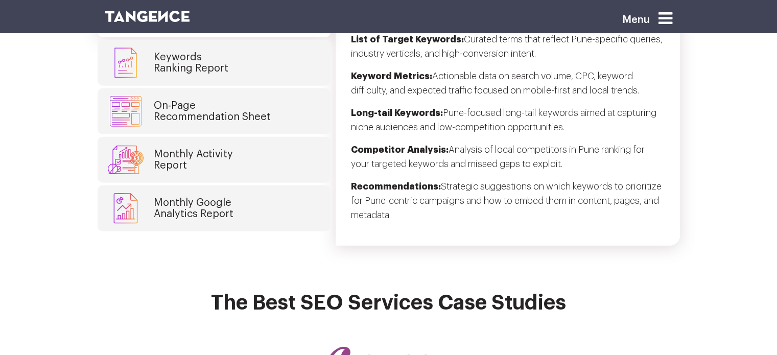
click at [216, 197] on h4 "Monthly Google Analytics Report" at bounding box center [194, 208] width 80 height 22
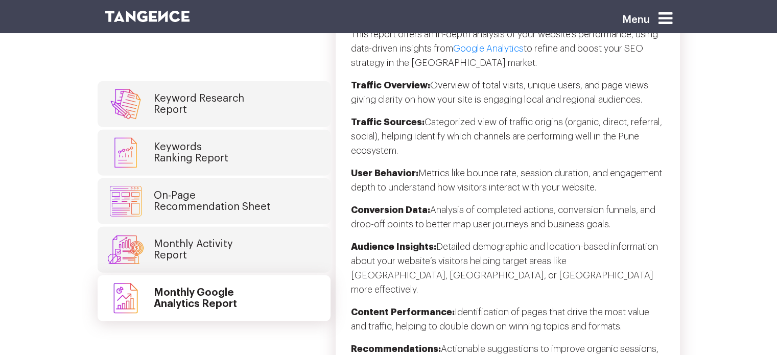
scroll to position [2723, 0]
click at [259, 227] on link "Monthly Activity Report" at bounding box center [214, 250] width 233 height 46
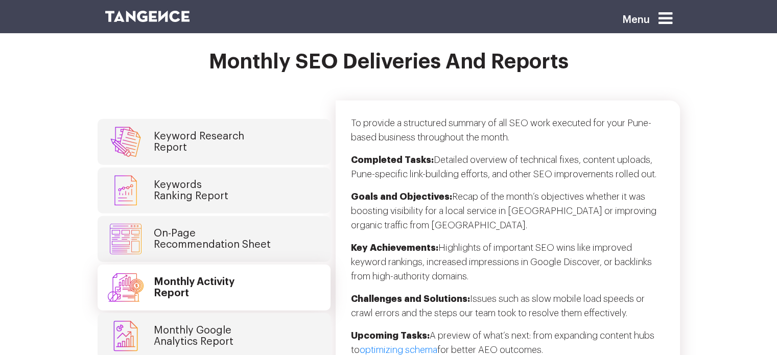
scroll to position [2638, 0]
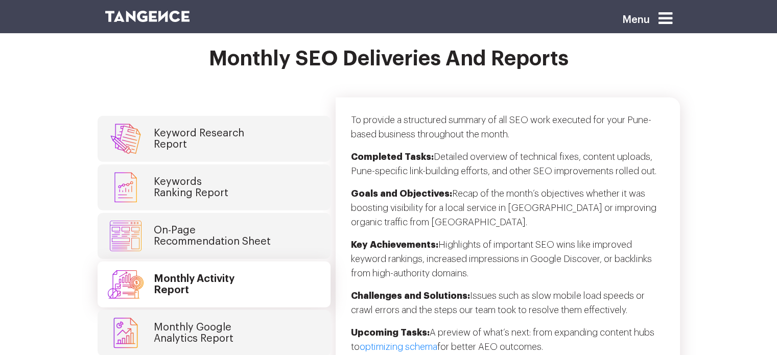
click at [226, 322] on h4 "Monthly Google Analytics Report" at bounding box center [194, 333] width 80 height 22
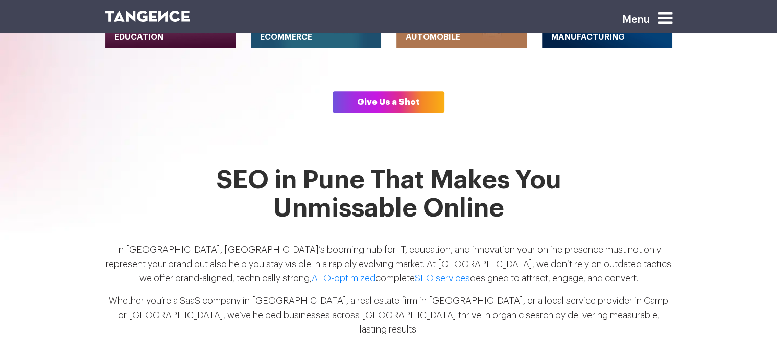
scroll to position [683, 0]
